Goal: Information Seeking & Learning: Check status

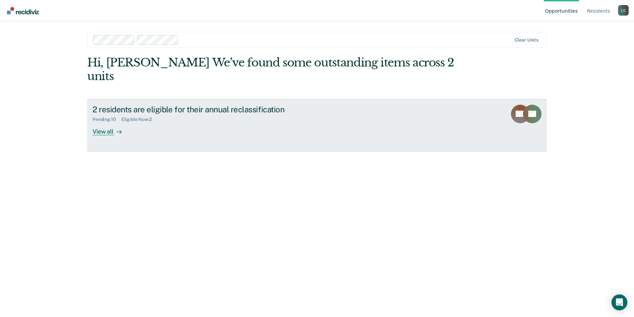
click at [108, 122] on div "View all" at bounding box center [111, 128] width 37 height 13
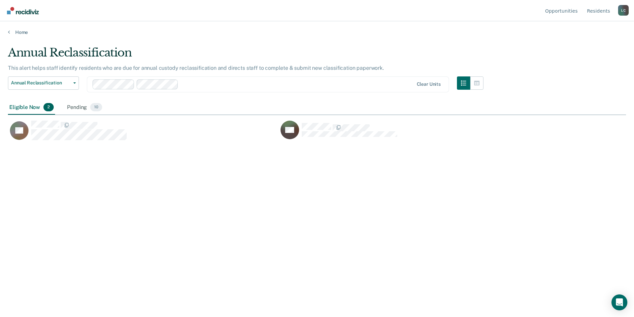
scroll to position [216, 614]
click at [73, 108] on div "Pending 10" at bounding box center [85, 107] width 38 height 15
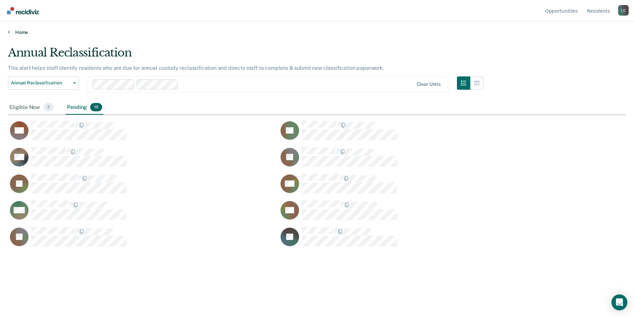
click at [17, 33] on link "Home" at bounding box center [317, 32] width 619 height 6
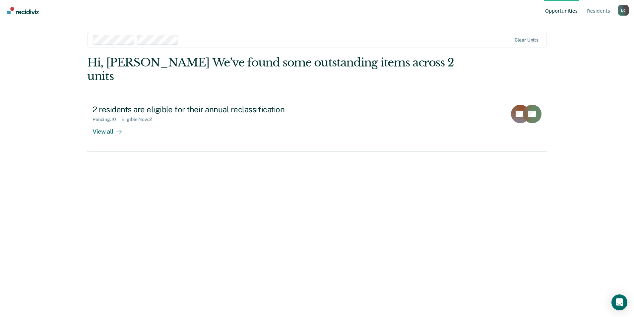
drag, startPoint x: 108, startPoint y: 111, endPoint x: 284, endPoint y: 154, distance: 182.0
click at [253, 165] on div "Hi, [PERSON_NAME] We’ve found some outstanding items across 2 units 2 residents…" at bounding box center [317, 177] width 460 height 242
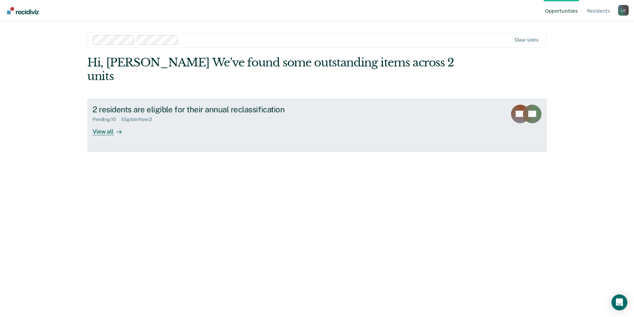
click at [105, 122] on div "View all" at bounding box center [111, 128] width 37 height 13
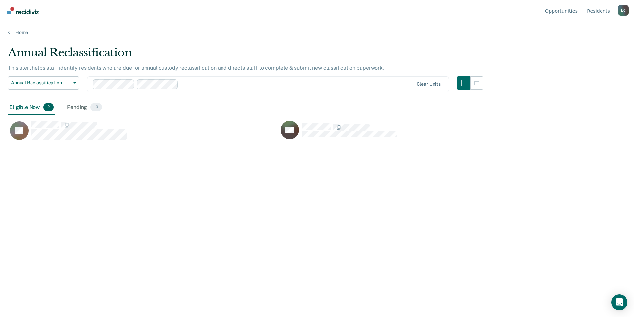
scroll to position [216, 614]
click at [81, 112] on div "Pending 10" at bounding box center [85, 107] width 38 height 15
